Goal: Task Accomplishment & Management: Use online tool/utility

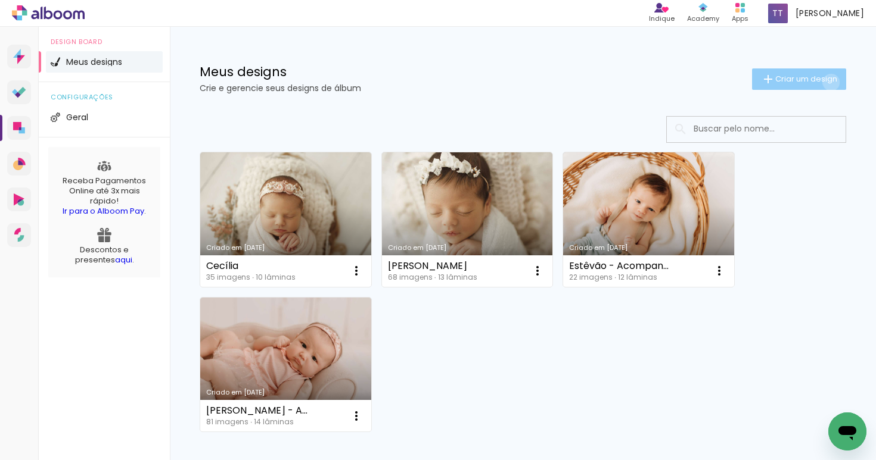
click at [820, 82] on span "Criar um design" at bounding box center [806, 79] width 62 height 8
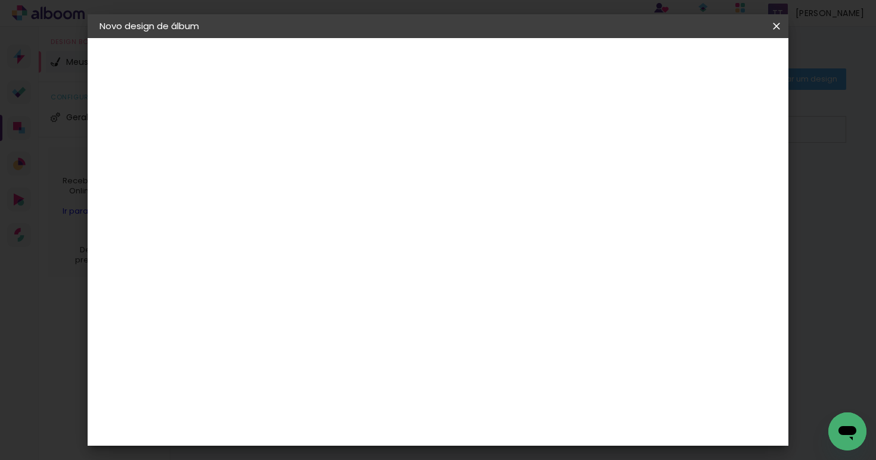
click at [294, 160] on input at bounding box center [294, 160] width 0 height 18
type input "[PERSON_NAME] Newborn"
type paper-input "[PERSON_NAME] Newborn"
click at [0, 0] on slot "Avançar" at bounding box center [0, 0] width 0 height 0
click at [336, 230] on input at bounding box center [324, 226] width 120 height 15
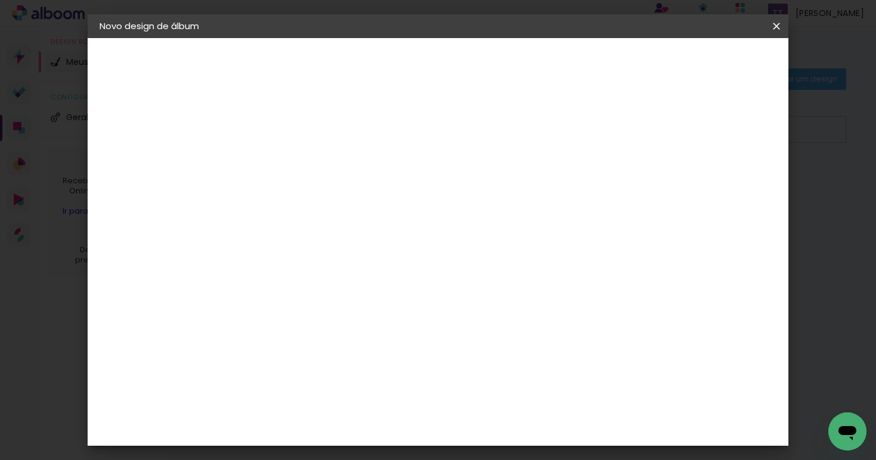
type input "matrix"
type paper-input "matrix"
click at [338, 281] on div "Encadernadora [GEOGRAPHIC_DATA] [GEOGRAPHIC_DATA] [GEOGRAPHIC_DATA] Equador [GE…" at bounding box center [312, 200] width 105 height 169
click at [316, 271] on div "Matrix" at bounding box center [300, 269] width 29 height 10
click at [0, 0] on slot "Avançar" at bounding box center [0, 0] width 0 height 0
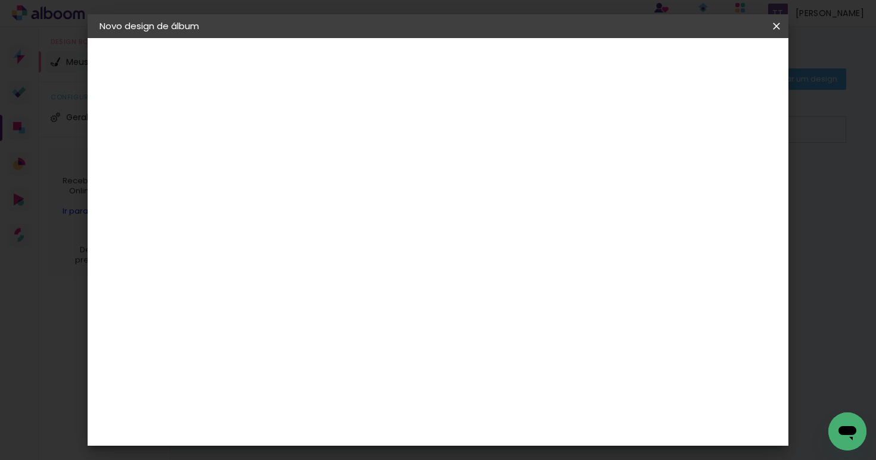
scroll to position [214, 0]
click at [375, 346] on span "15 × 15" at bounding box center [346, 362] width 55 height 32
click at [0, 0] on slot "Avançar" at bounding box center [0, 0] width 0 height 0
click at [702, 67] on span "Iniciar design" at bounding box center [674, 63] width 54 height 8
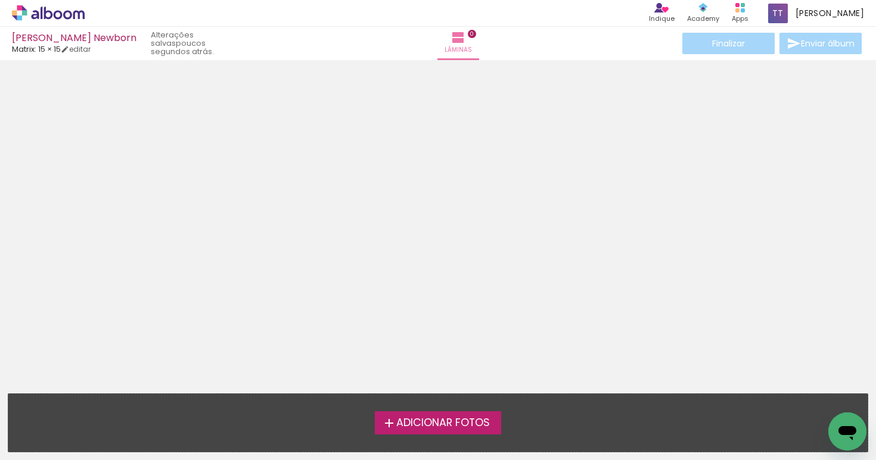
click at [443, 419] on span "Adicionar Fotos" at bounding box center [443, 423] width 94 height 11
click at [0, 0] on input "file" at bounding box center [0, 0] width 0 height 0
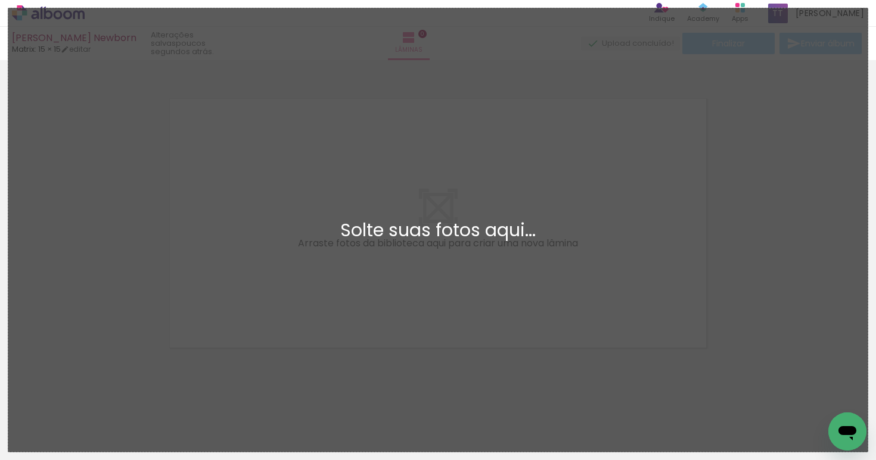
scroll to position [15, 0]
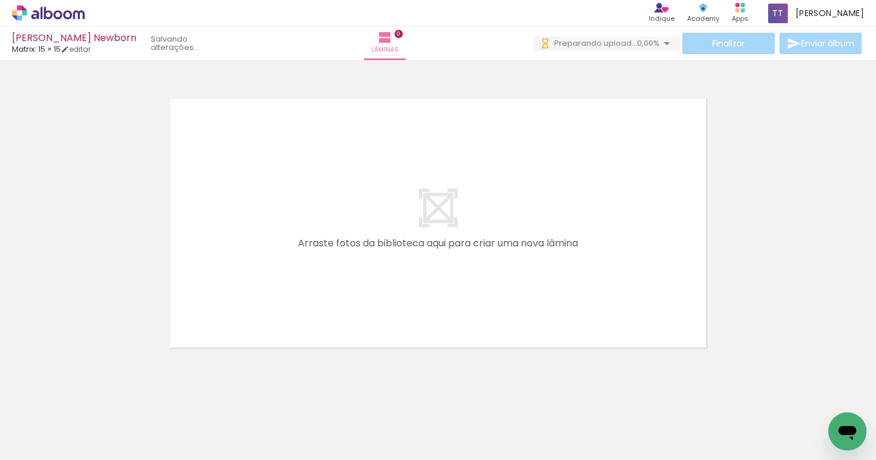
drag, startPoint x: 149, startPoint y: 409, endPoint x: 261, endPoint y: 270, distance: 178.2
click at [269, 243] on quentale-workspace at bounding box center [438, 230] width 876 height 460
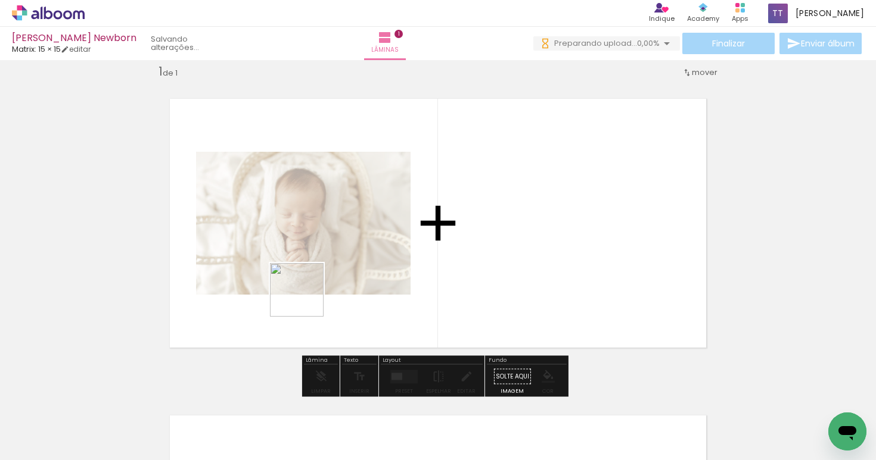
drag, startPoint x: 206, startPoint y: 415, endPoint x: 317, endPoint y: 284, distance: 171.6
click at [317, 283] on quentale-workspace at bounding box center [438, 230] width 876 height 460
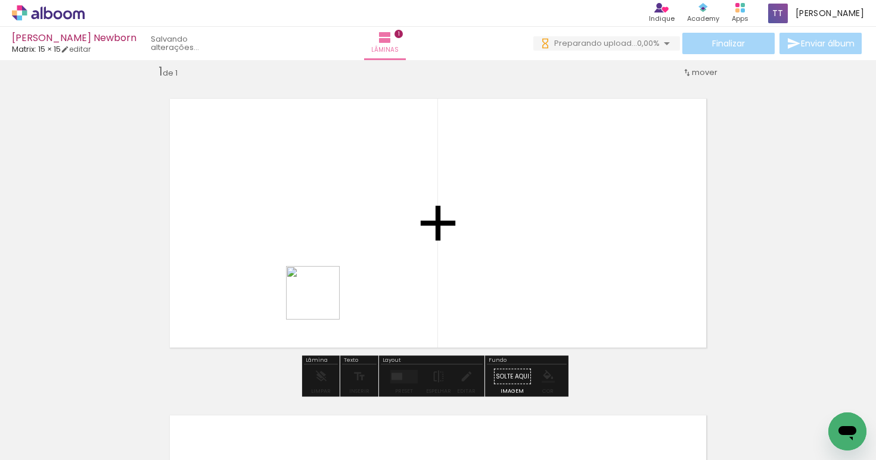
drag, startPoint x: 322, startPoint y: 302, endPoint x: 335, endPoint y: 305, distance: 13.4
click at [331, 284] on quentale-workspace at bounding box center [438, 230] width 876 height 460
drag, startPoint x: 332, startPoint y: 427, endPoint x: 418, endPoint y: 276, distance: 173.4
click at [418, 276] on quentale-workspace at bounding box center [438, 230] width 876 height 460
drag, startPoint x: 180, startPoint y: 435, endPoint x: 222, endPoint y: 353, distance: 93.0
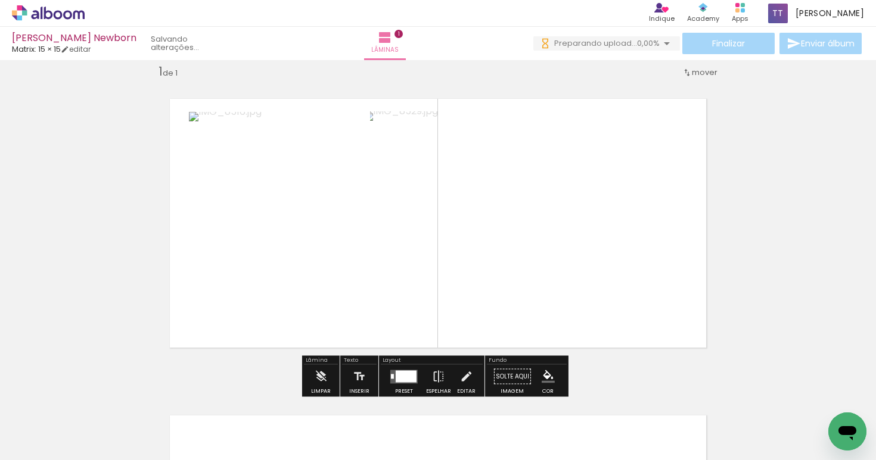
click at [227, 347] on quentale-workspace at bounding box center [438, 230] width 876 height 460
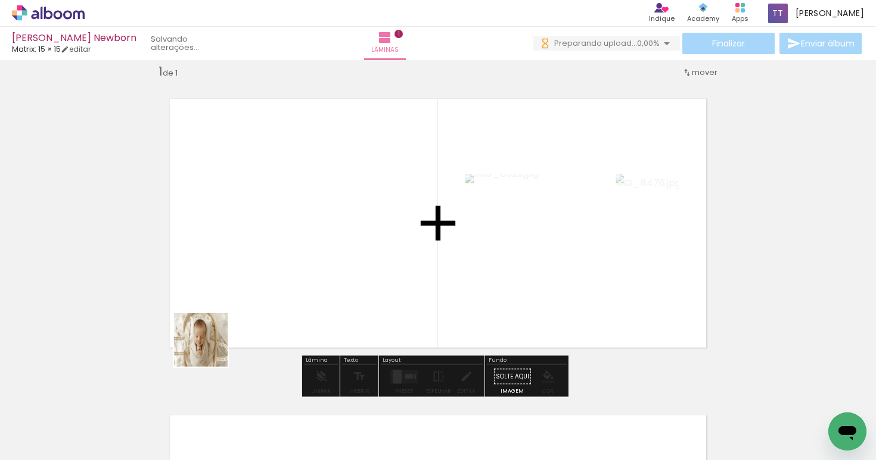
drag, startPoint x: 133, startPoint y: 426, endPoint x: 295, endPoint y: 298, distance: 206.0
click at [286, 291] on quentale-workspace at bounding box center [438, 230] width 876 height 460
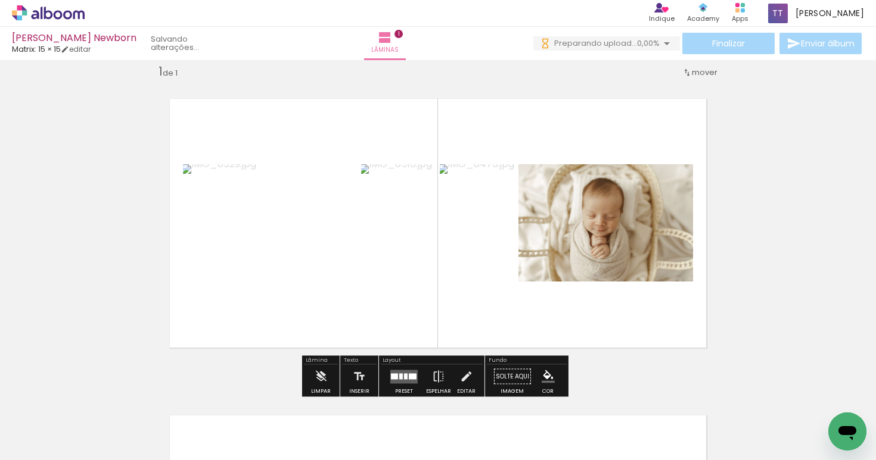
click at [402, 372] on quentale-layouter at bounding box center [403, 377] width 27 height 14
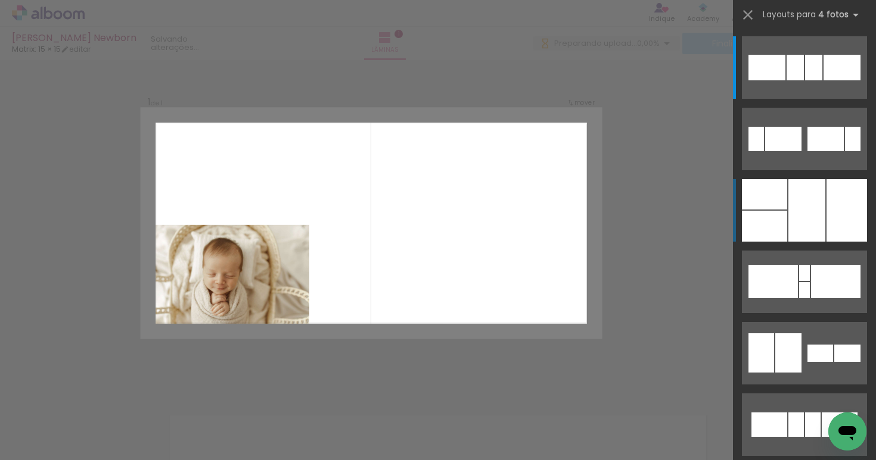
click at [777, 211] on div at bounding box center [764, 226] width 45 height 31
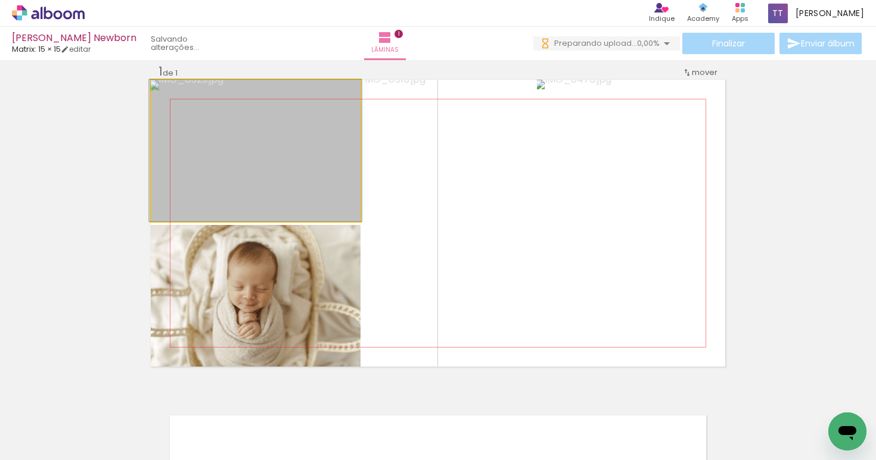
drag, startPoint x: 313, startPoint y: 164, endPoint x: 314, endPoint y: 188, distance: 24.4
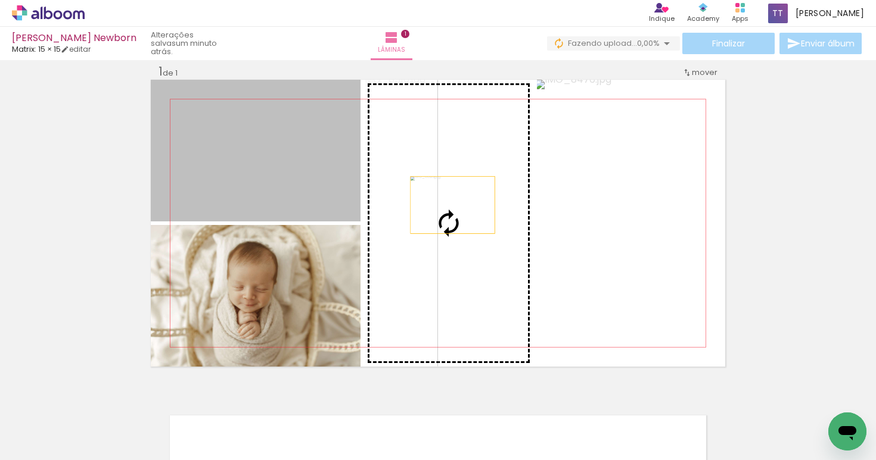
drag, startPoint x: 253, startPoint y: 136, endPoint x: 451, endPoint y: 207, distance: 211.4
click at [0, 0] on slot at bounding box center [0, 0] width 0 height 0
drag, startPoint x: 288, startPoint y: 168, endPoint x: 463, endPoint y: 203, distance: 177.9
click at [0, 0] on slot at bounding box center [0, 0] width 0 height 0
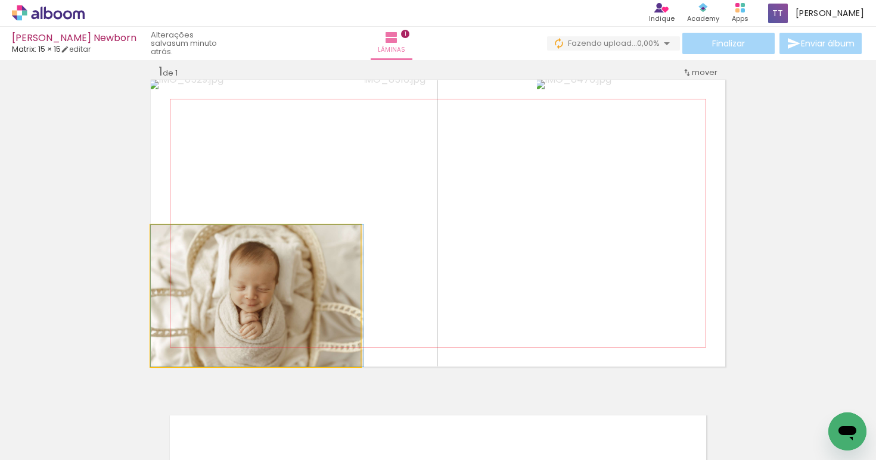
drag, startPoint x: 269, startPoint y: 316, endPoint x: 291, endPoint y: 286, distance: 36.7
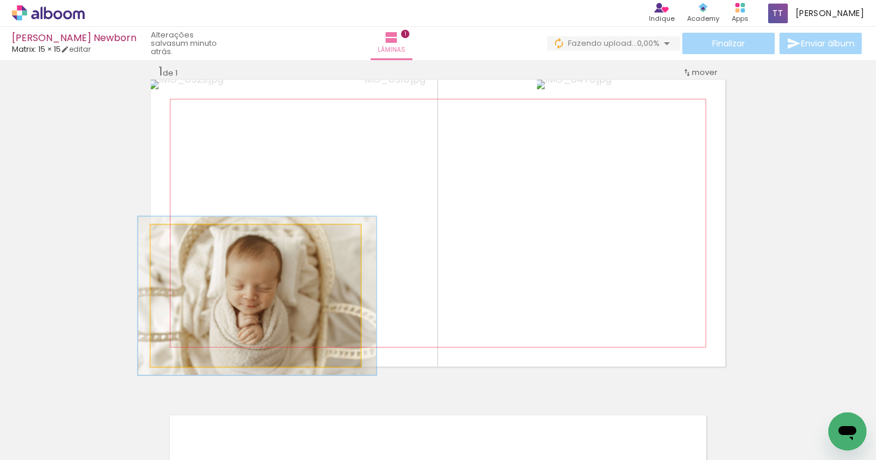
type paper-slider "112"
click at [178, 238] on div at bounding box center [183, 237] width 11 height 11
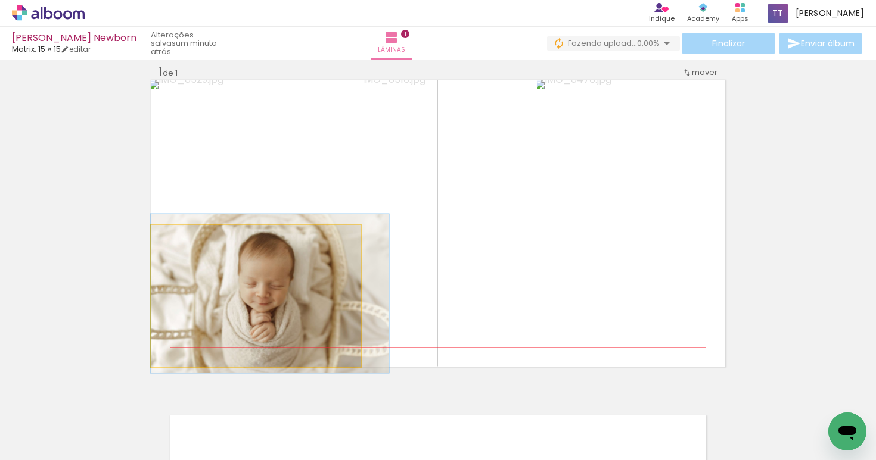
drag, startPoint x: 249, startPoint y: 294, endPoint x: 267, endPoint y: 294, distance: 17.9
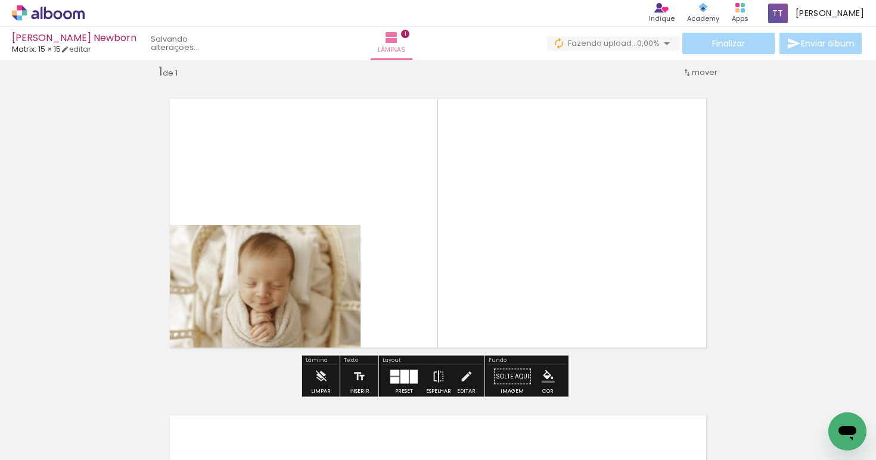
click at [257, 161] on quentale-photo at bounding box center [256, 151] width 210 height 142
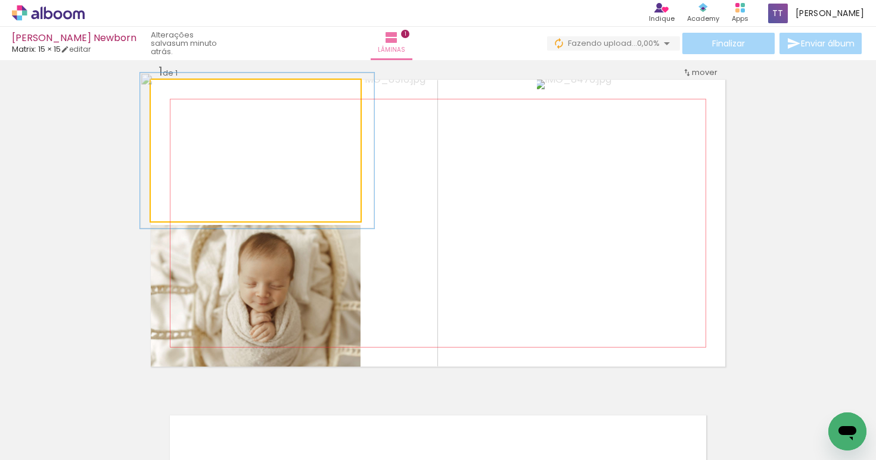
type paper-slider "110"
click at [177, 95] on div at bounding box center [182, 92] width 11 height 11
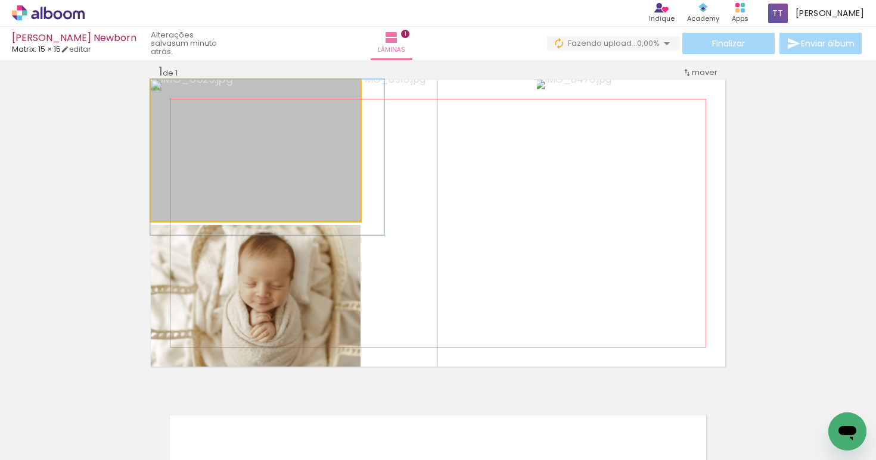
drag, startPoint x: 237, startPoint y: 123, endPoint x: 260, endPoint y: 204, distance: 84.3
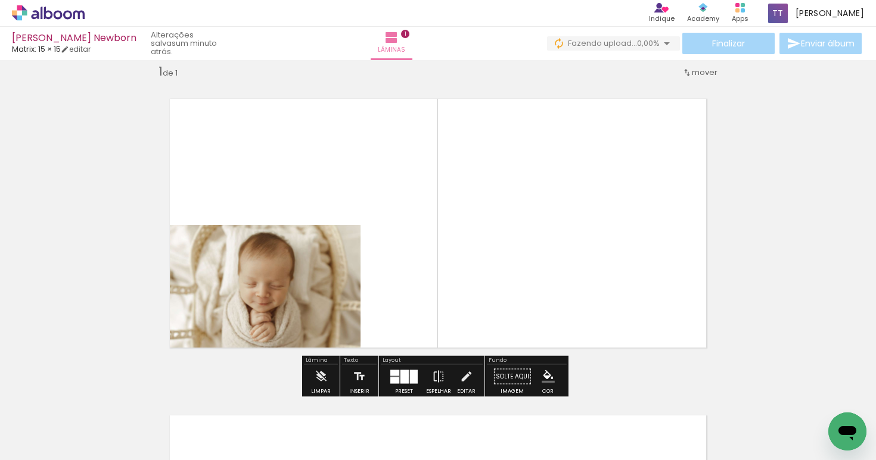
click at [403, 375] on div at bounding box center [404, 377] width 8 height 14
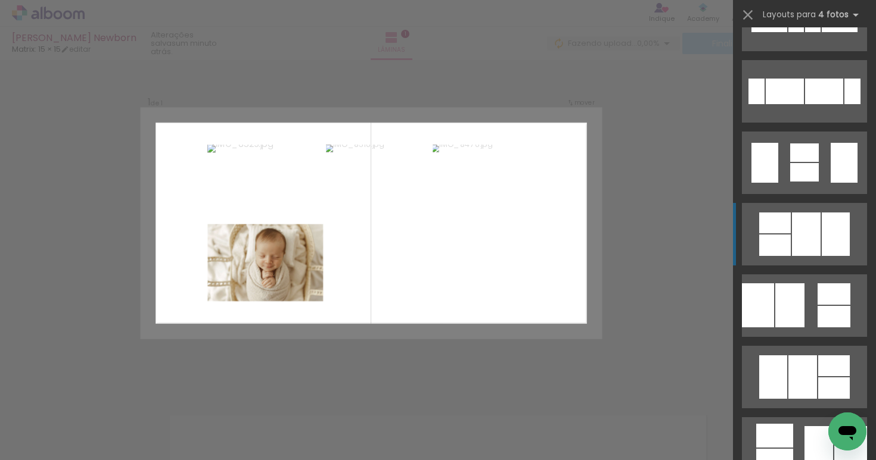
scroll to position [406, 0]
click at [802, 243] on div at bounding box center [806, 233] width 29 height 43
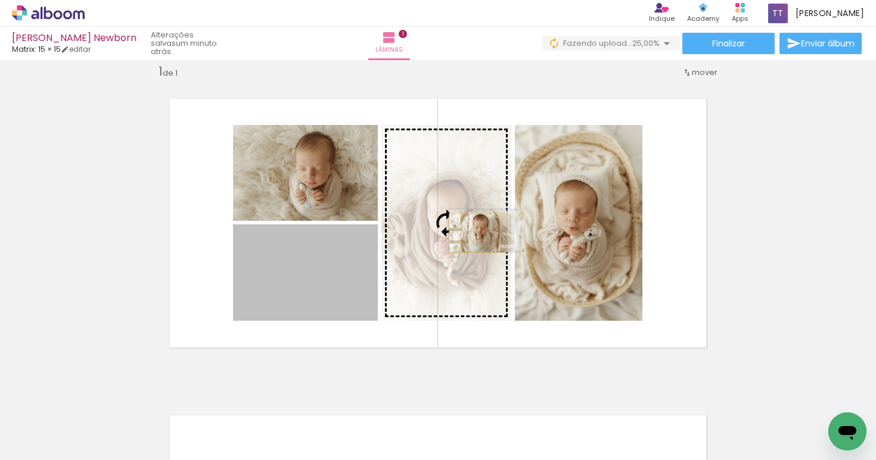
drag, startPoint x: 314, startPoint y: 266, endPoint x: 474, endPoint y: 233, distance: 163.1
click at [0, 0] on slot at bounding box center [0, 0] width 0 height 0
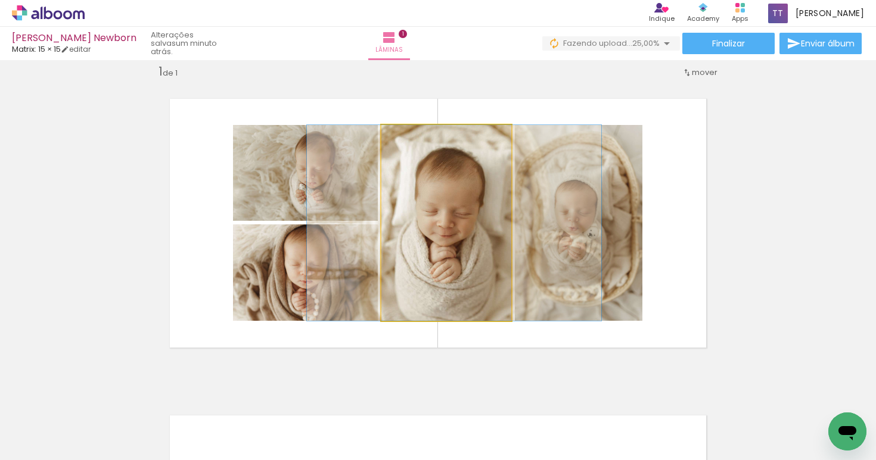
drag, startPoint x: 448, startPoint y: 244, endPoint x: 456, endPoint y: 244, distance: 7.8
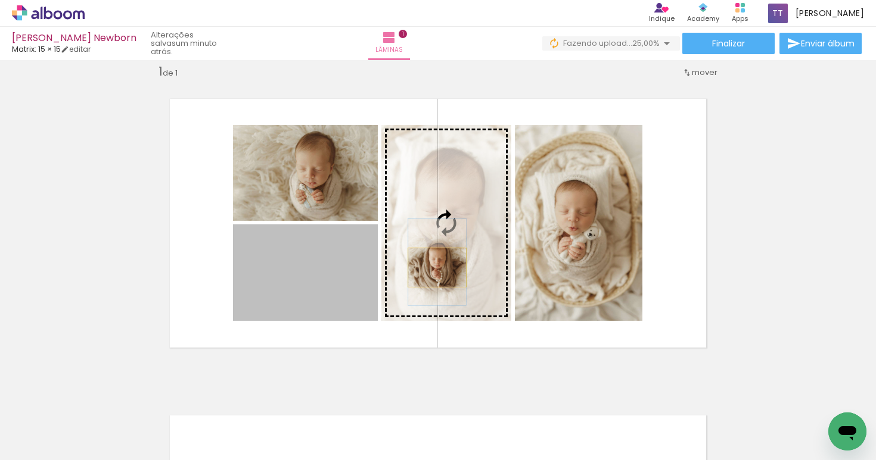
drag, startPoint x: 321, startPoint y: 294, endPoint x: 432, endPoint y: 267, distance: 114.6
click at [0, 0] on slot at bounding box center [0, 0] width 0 height 0
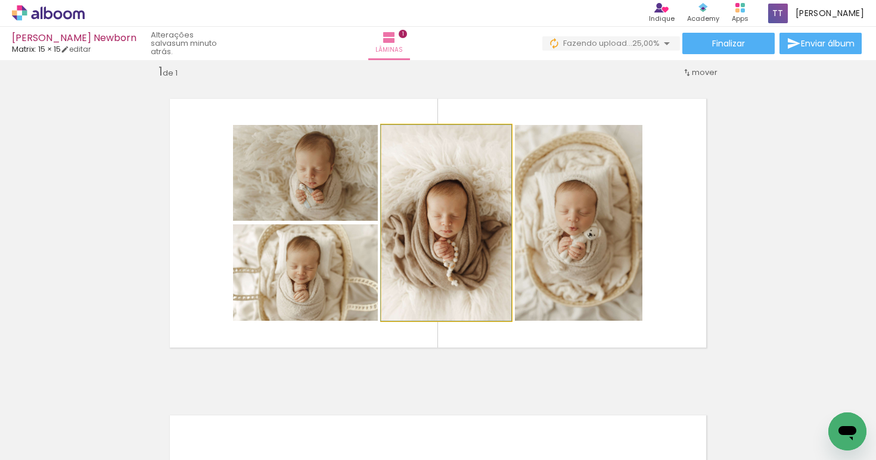
click at [455, 266] on quentale-photo at bounding box center [446, 223] width 130 height 196
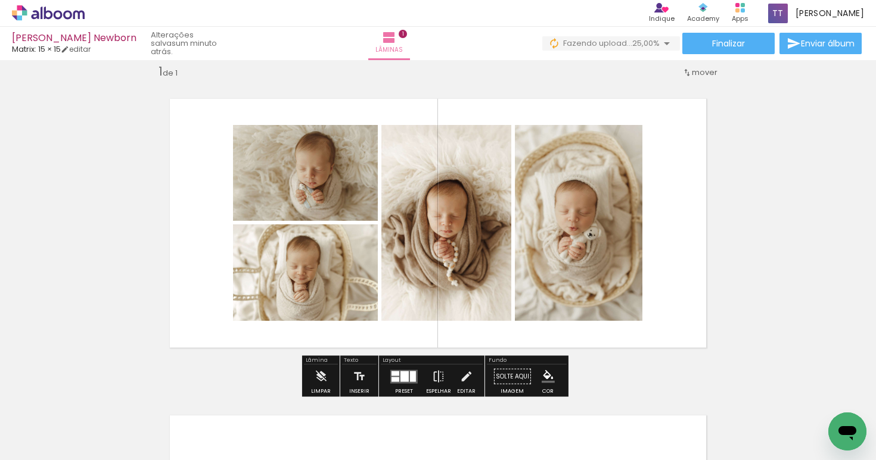
click at [807, 199] on div "Inserir lâmina 1 de 1" at bounding box center [438, 366] width 876 height 634
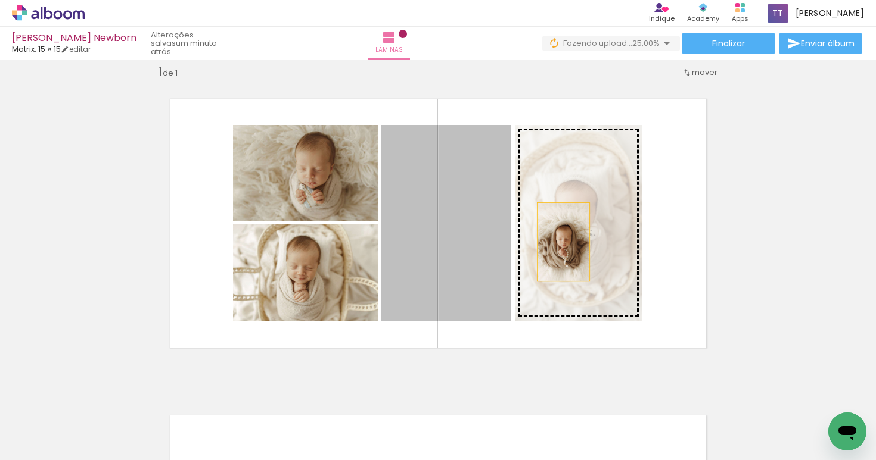
drag, startPoint x: 463, startPoint y: 243, endPoint x: 569, endPoint y: 241, distance: 106.6
click at [0, 0] on slot at bounding box center [0, 0] width 0 height 0
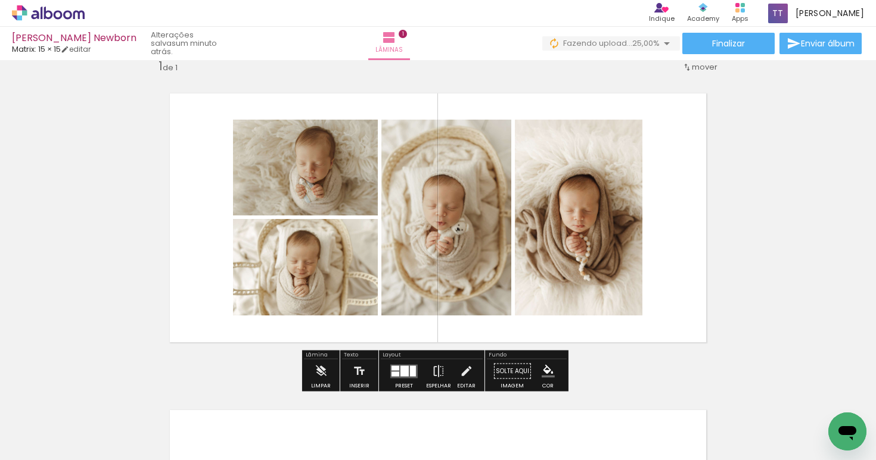
scroll to position [36, 0]
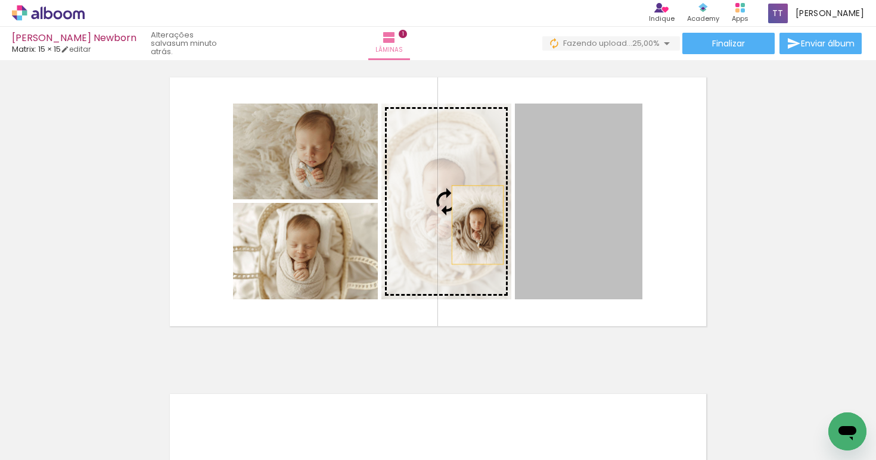
drag, startPoint x: 574, startPoint y: 228, endPoint x: 472, endPoint y: 225, distance: 101.9
click at [0, 0] on slot at bounding box center [0, 0] width 0 height 0
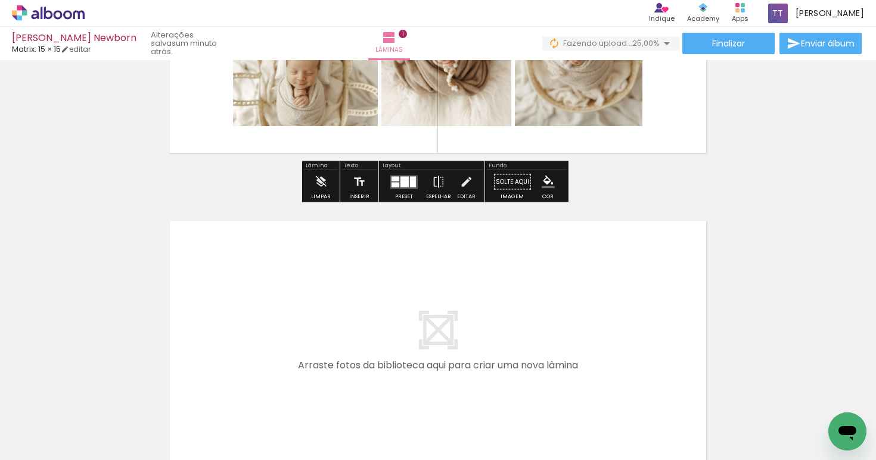
scroll to position [158, 0]
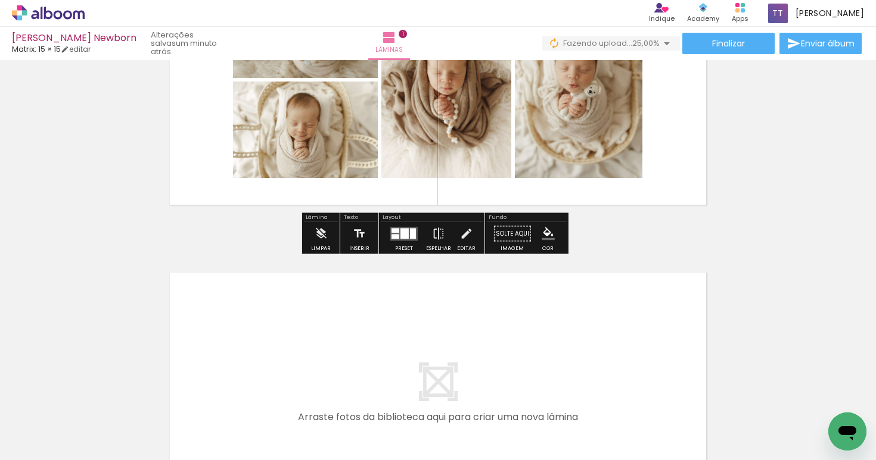
click at [402, 231] on div at bounding box center [404, 233] width 8 height 11
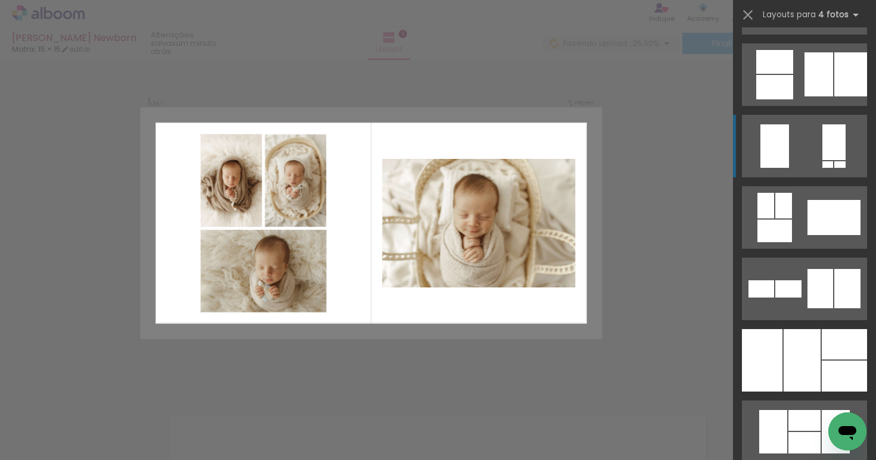
scroll to position [763, 0]
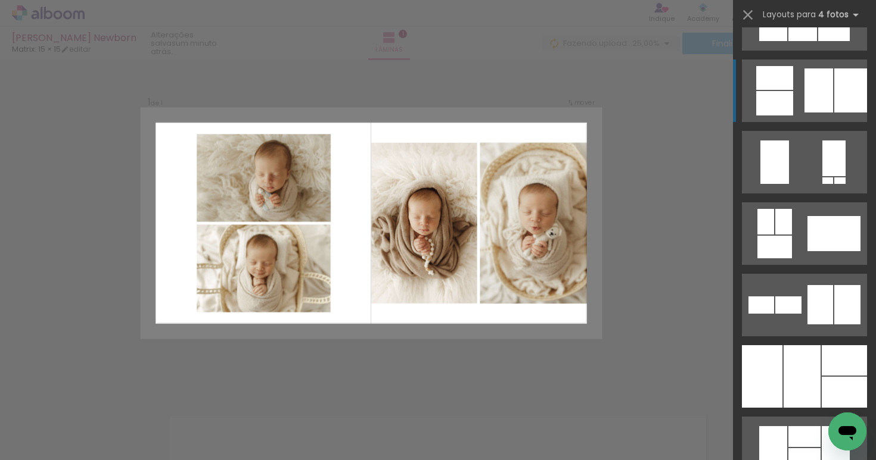
click at [804, 99] on div at bounding box center [818, 90] width 29 height 44
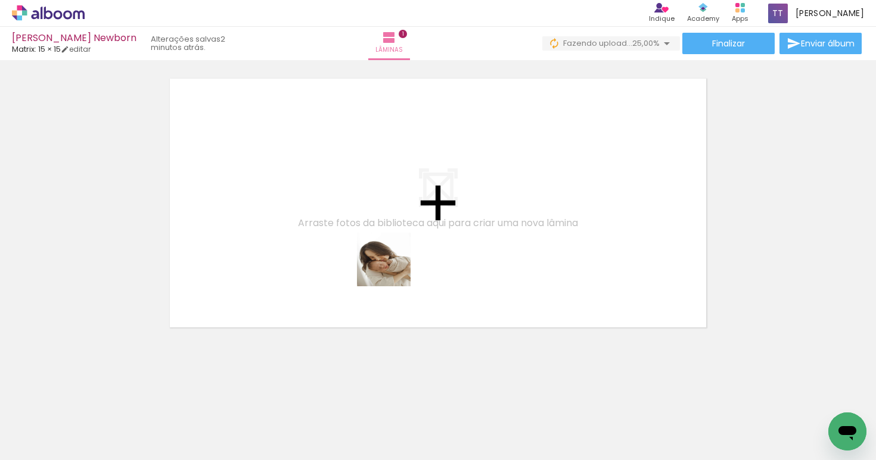
drag, startPoint x: 395, startPoint y: 409, endPoint x: 449, endPoint y: 357, distance: 75.0
click at [393, 266] on quentale-workspace at bounding box center [438, 230] width 876 height 460
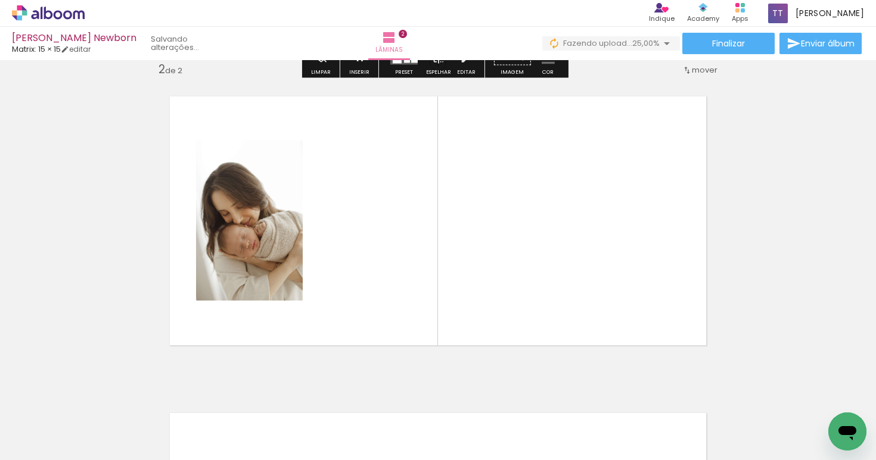
scroll to position [332, 0]
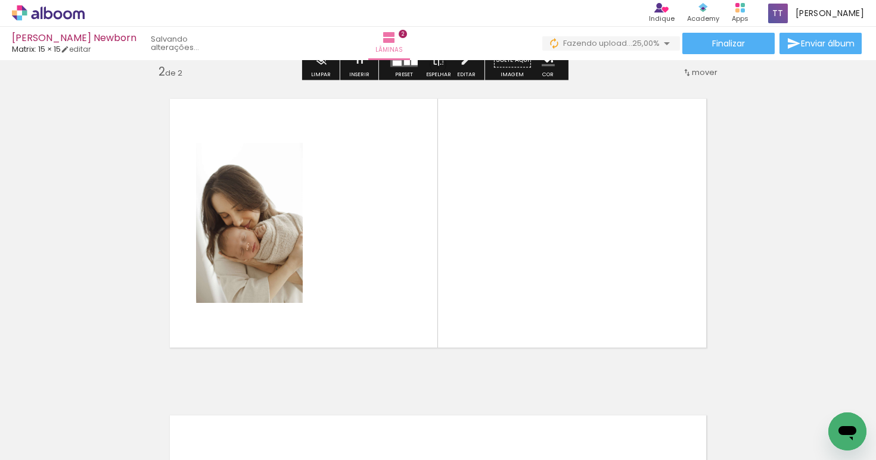
drag, startPoint x: 460, startPoint y: 414, endPoint x: 489, endPoint y: 295, distance: 122.5
click at [481, 267] on quentale-workspace at bounding box center [438, 230] width 876 height 460
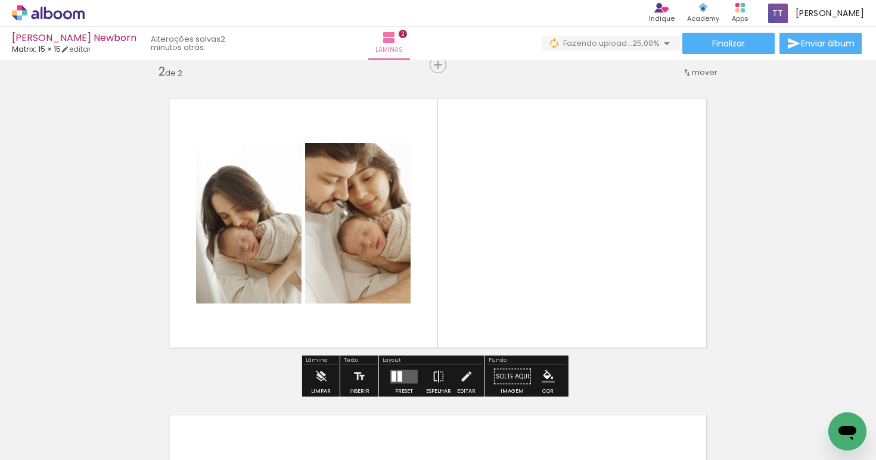
drag, startPoint x: 515, startPoint y: 416, endPoint x: 573, endPoint y: 360, distance: 80.5
click at [538, 281] on quentale-workspace at bounding box center [438, 230] width 876 height 460
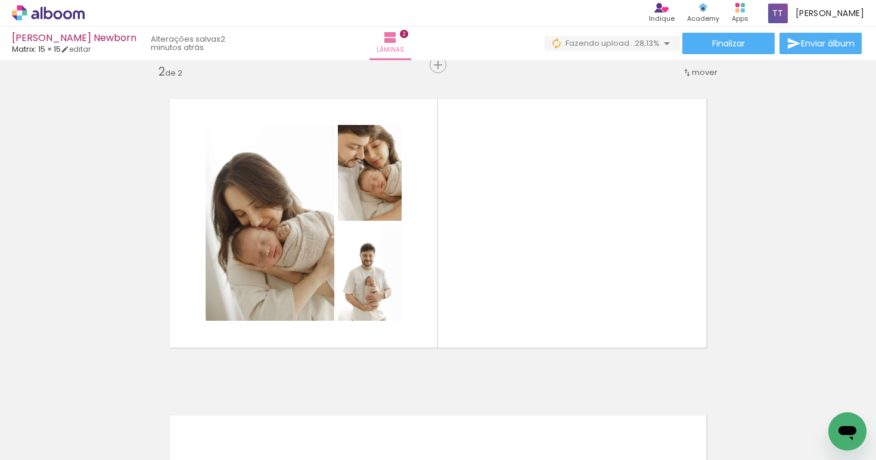
scroll to position [0, 334]
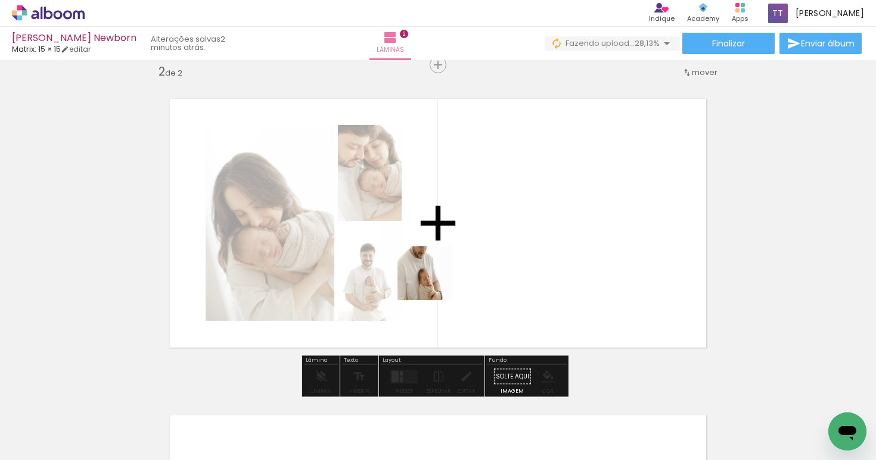
drag, startPoint x: 260, startPoint y: 426, endPoint x: 448, endPoint y: 256, distance: 253.0
click at [448, 256] on quentale-workspace at bounding box center [438, 230] width 876 height 460
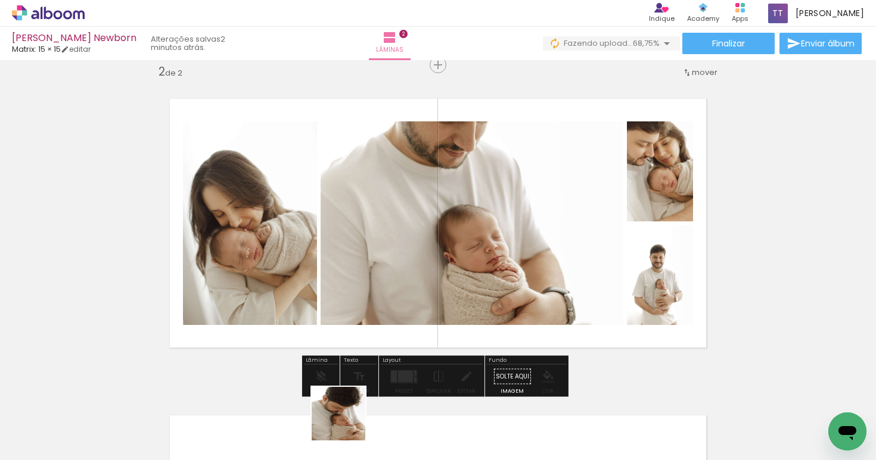
drag, startPoint x: 347, startPoint y: 423, endPoint x: 519, endPoint y: 252, distance: 242.2
click at [535, 231] on quentale-workspace at bounding box center [438, 230] width 876 height 460
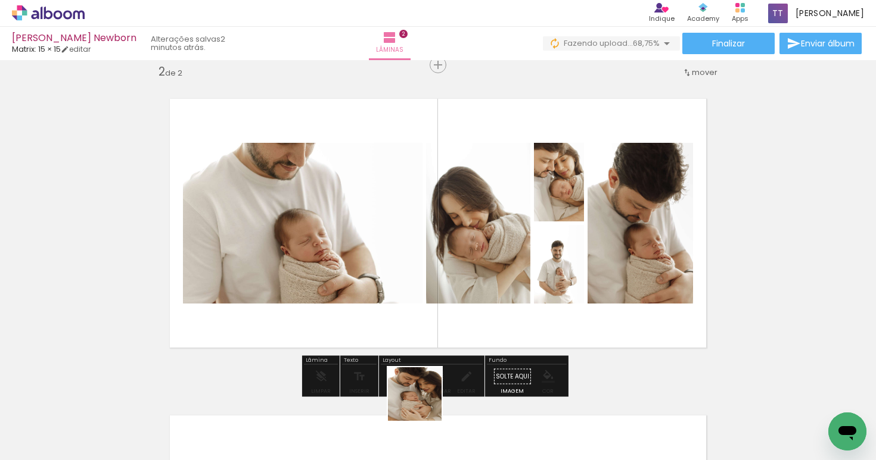
drag, startPoint x: 395, startPoint y: 429, endPoint x: 506, endPoint y: 251, distance: 209.2
click at [503, 248] on quentale-workspace at bounding box center [438, 230] width 876 height 460
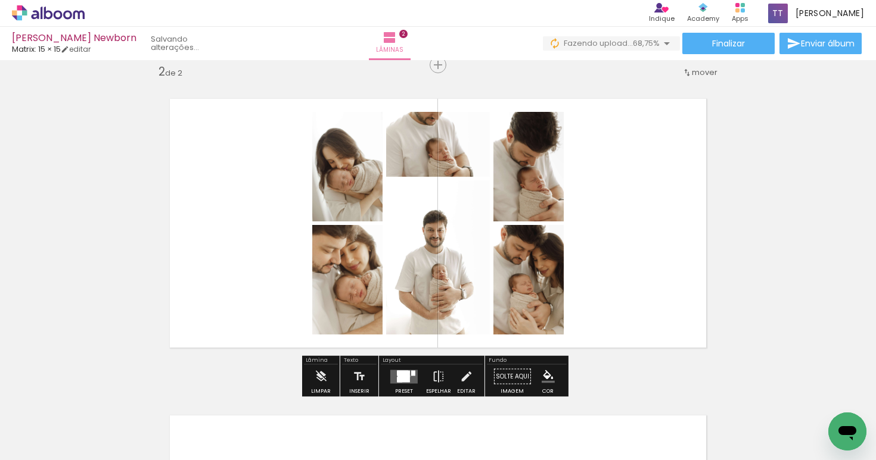
click at [406, 376] on div at bounding box center [403, 376] width 13 height 11
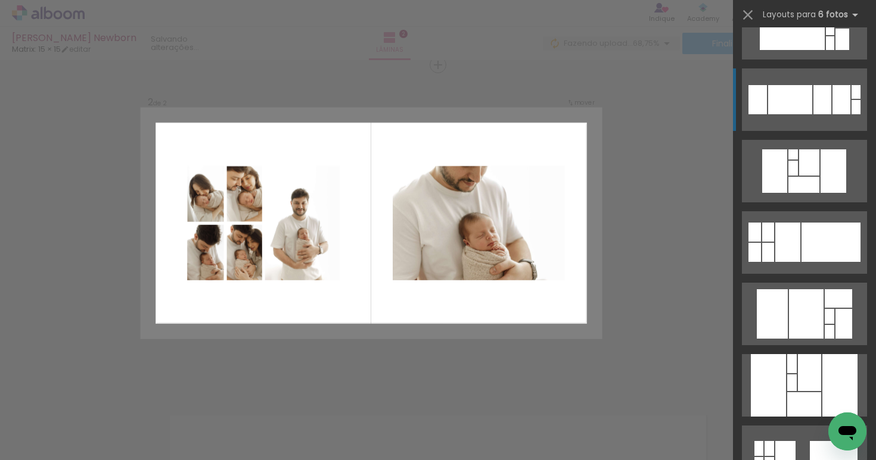
scroll to position [1238, 0]
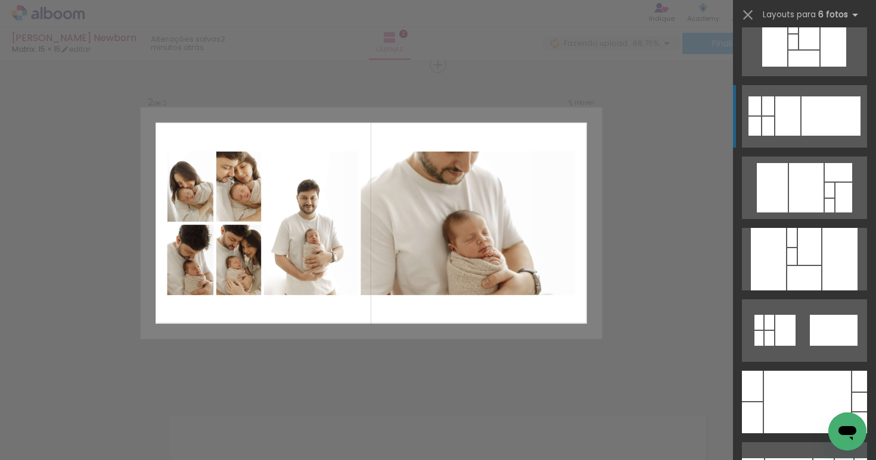
click at [791, 124] on div at bounding box center [787, 115] width 25 height 39
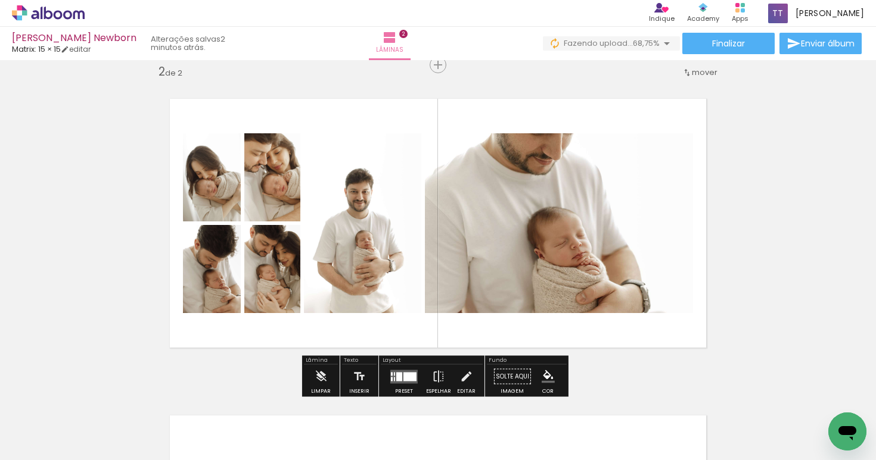
click at [408, 382] on quentale-layouter at bounding box center [403, 377] width 27 height 14
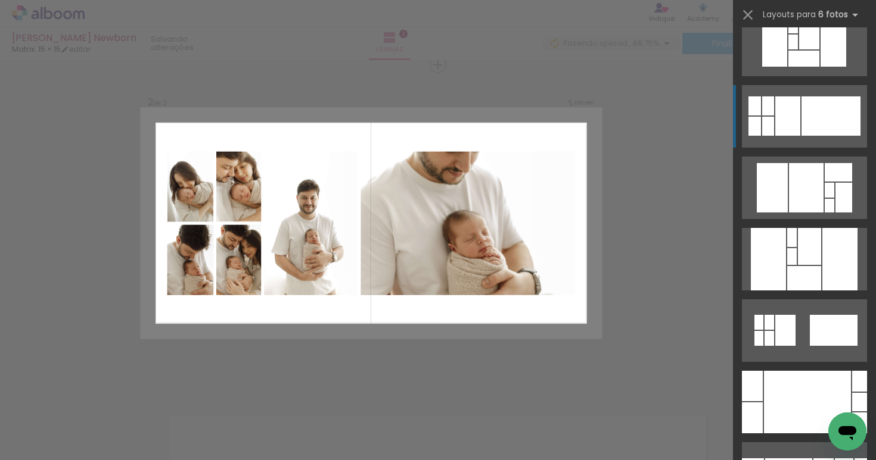
scroll to position [1287, 0]
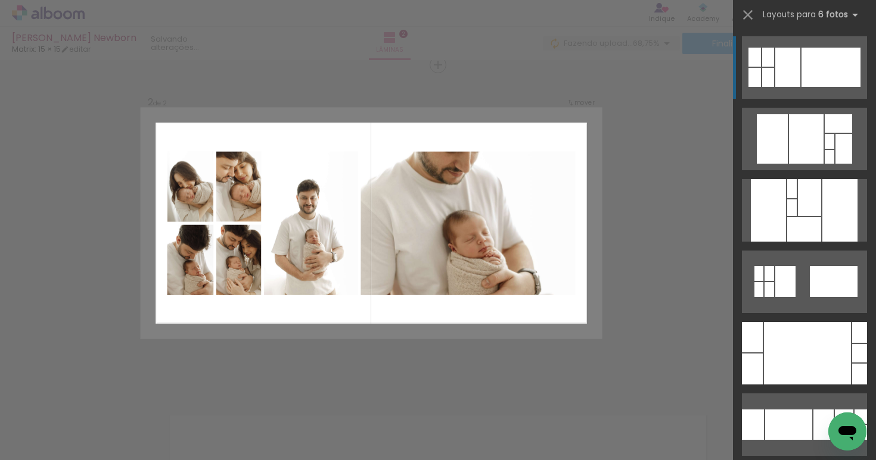
click at [356, 358] on div "Confirmar Cancelar" at bounding box center [438, 217] width 876 height 979
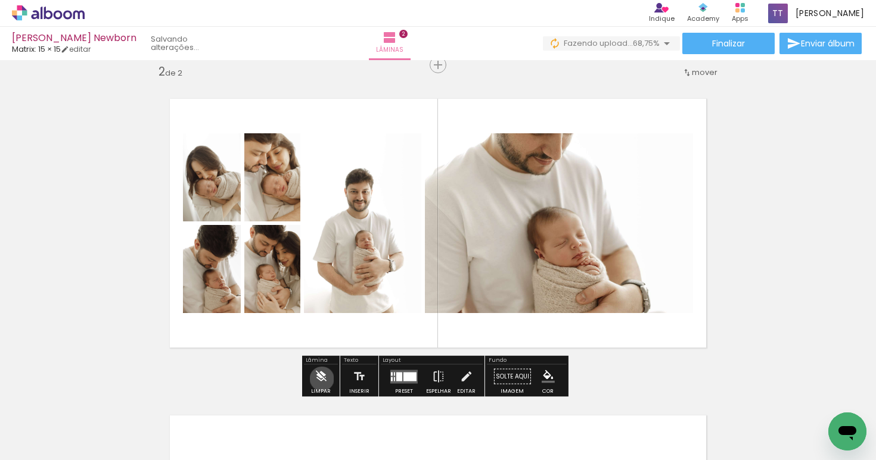
click at [322, 379] on iron-icon at bounding box center [320, 377] width 13 height 24
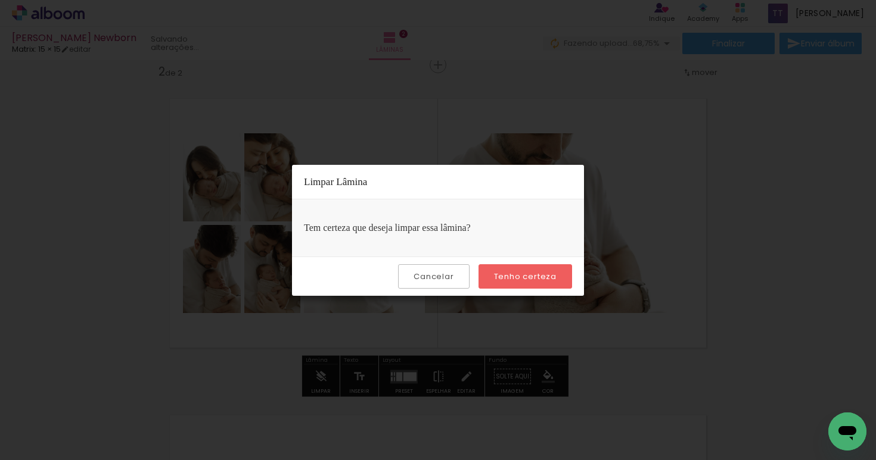
click at [0, 0] on slot "Tenho certeza" at bounding box center [0, 0] width 0 height 0
